Goal: Transaction & Acquisition: Purchase product/service

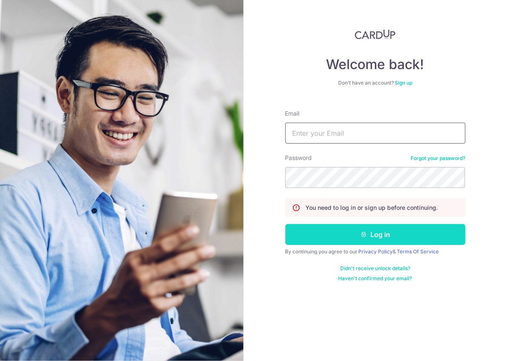
type input "[PERSON_NAME][EMAIL_ADDRESS][PERSON_NAME][DOMAIN_NAME]"
click at [339, 234] on button "Log in" at bounding box center [375, 234] width 180 height 21
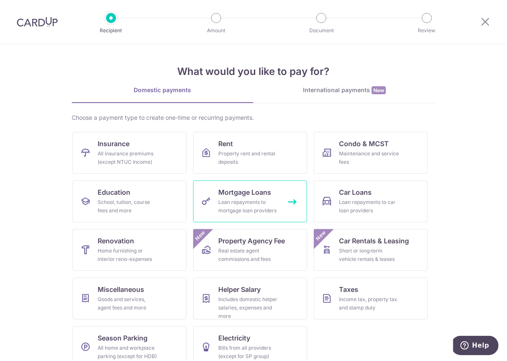
scroll to position [13, 0]
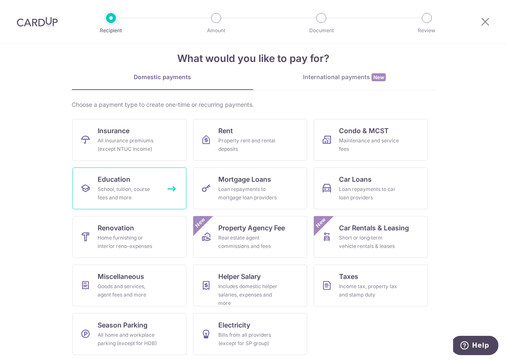
click at [147, 191] on div "School, tuition, course fees and more" at bounding box center [128, 193] width 60 height 17
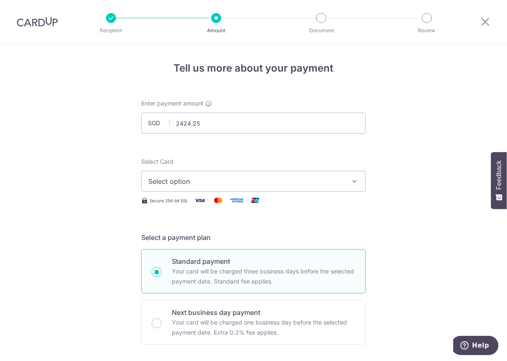
type input "2,424.25"
click at [215, 182] on span "Select option" at bounding box center [245, 181] width 195 height 10
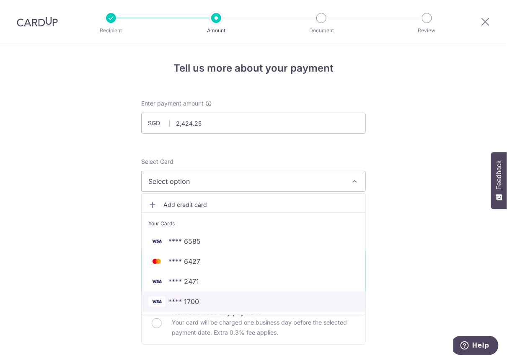
click at [182, 299] on span "**** 1700" at bounding box center [183, 301] width 31 height 10
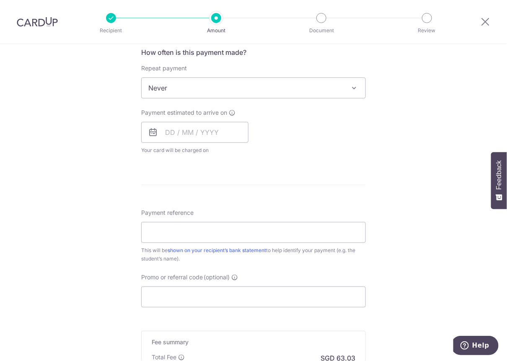
scroll to position [318, 0]
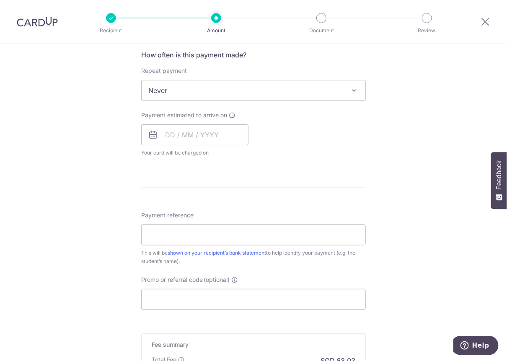
click at [199, 92] on span "Never" at bounding box center [254, 90] width 224 height 20
click at [175, 232] on input "Payment reference" at bounding box center [253, 234] width 224 height 21
click at [203, 232] on input "Payment reference" at bounding box center [253, 234] width 224 height 21
click at [206, 235] on input "Zia Schaerer 20250700019" at bounding box center [253, 234] width 224 height 21
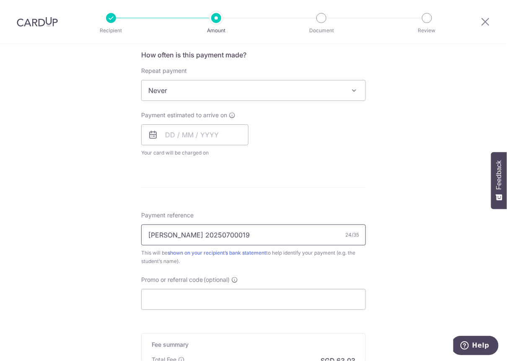
click at [206, 235] on input "Zia Schaerer 20250700019" at bounding box center [253, 234] width 224 height 21
paste input "1000017"
type input "Zia Schaerer 20251000017"
click at [124, 219] on div "Tell us more about your payment Enter payment amount SGD 2,424.25 2424.25 Selec…" at bounding box center [253, 105] width 507 height 758
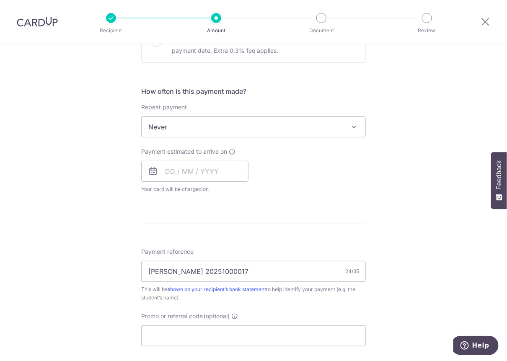
scroll to position [271, 0]
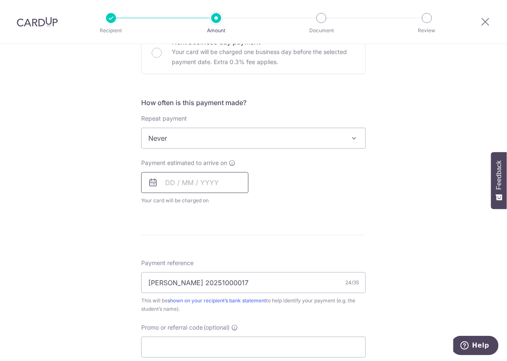
click at [202, 182] on input "text" at bounding box center [194, 182] width 107 height 21
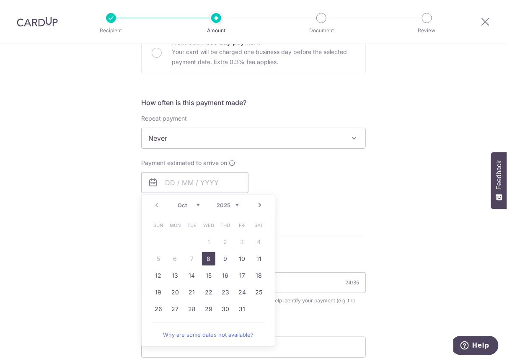
click at [204, 258] on link "8" at bounding box center [208, 258] width 13 height 13
type input "[DATE]"
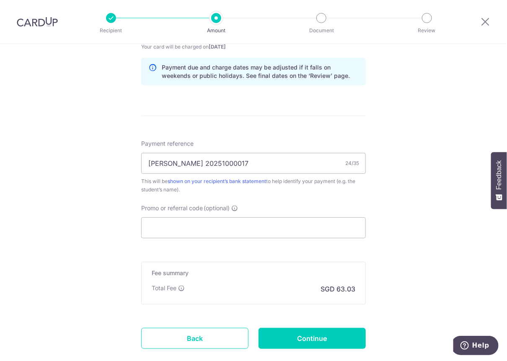
scroll to position [474, 0]
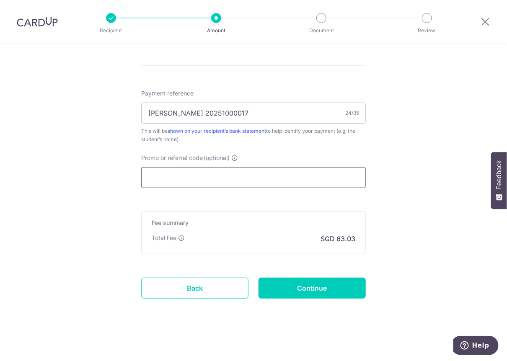
click at [188, 176] on input "Promo or referral code (optional)" at bounding box center [253, 177] width 224 height 21
type input "b"
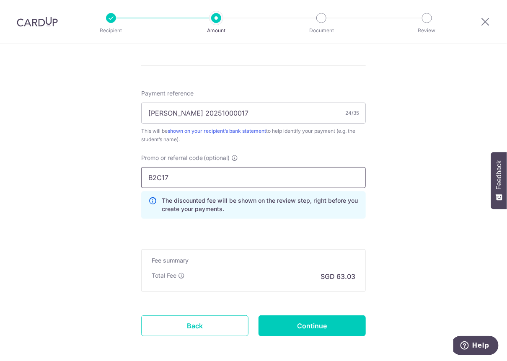
type input "B2C17"
click at [243, 184] on input "B2C17" at bounding box center [253, 177] width 224 height 21
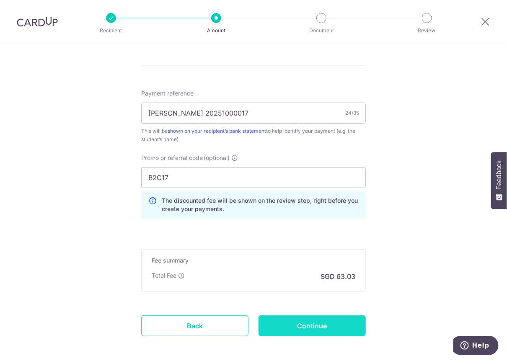
click at [285, 320] on input "Continue" at bounding box center [311, 325] width 107 height 21
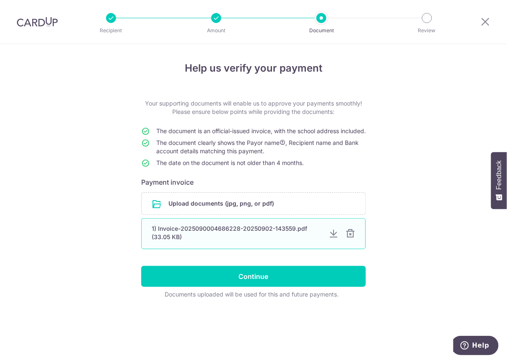
click at [344, 235] on div "1) Invoice-2025090004686228-20250902-143559.pdf (33.05 KB)" at bounding box center [253, 233] width 224 height 31
click at [352, 239] on div at bounding box center [350, 234] width 10 height 10
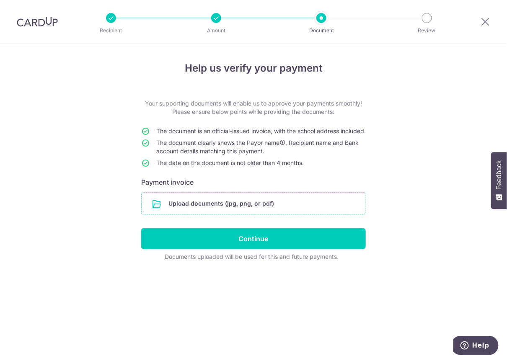
click at [235, 214] on input "file" at bounding box center [254, 204] width 224 height 22
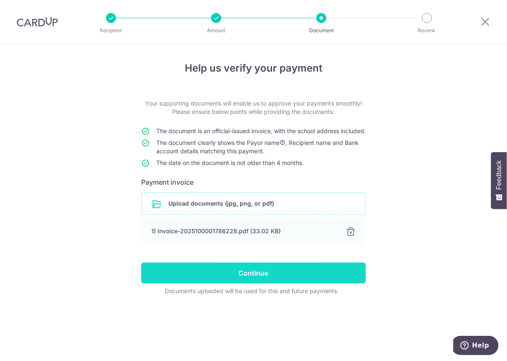
click at [263, 283] on input "Continue" at bounding box center [253, 273] width 224 height 21
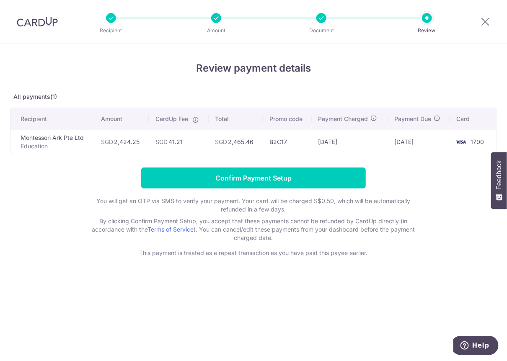
click at [170, 141] on td "SGD 41.21" at bounding box center [179, 142] width 60 height 24
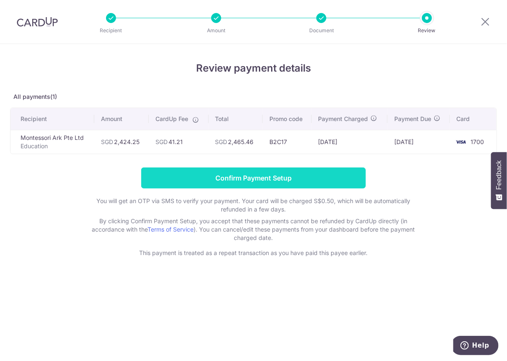
click at [244, 176] on input "Confirm Payment Setup" at bounding box center [253, 178] width 224 height 21
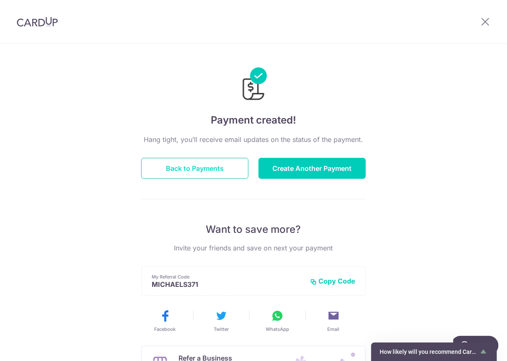
click at [198, 172] on button "Back to Payments" at bounding box center [194, 168] width 107 height 21
